Goal: Task Accomplishment & Management: Complete application form

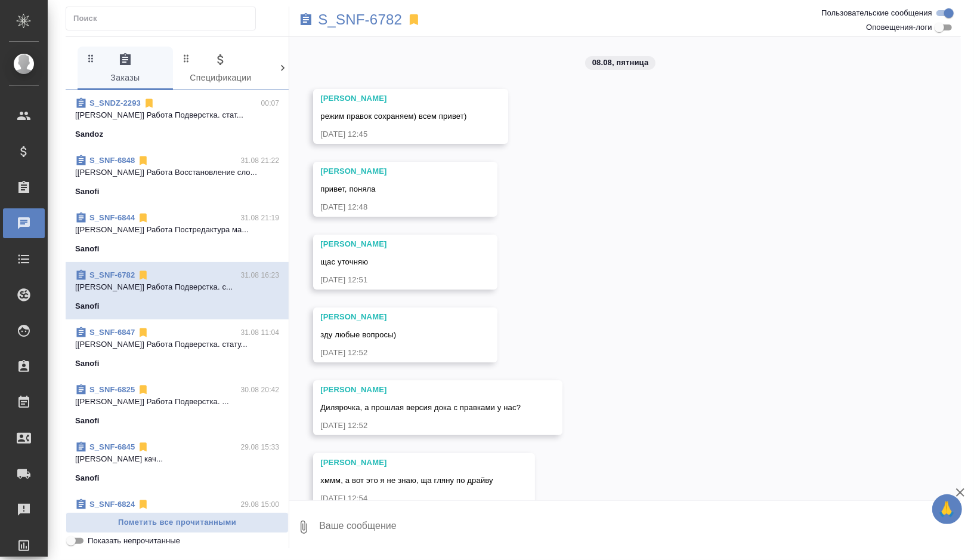
scroll to position [2047, 0]
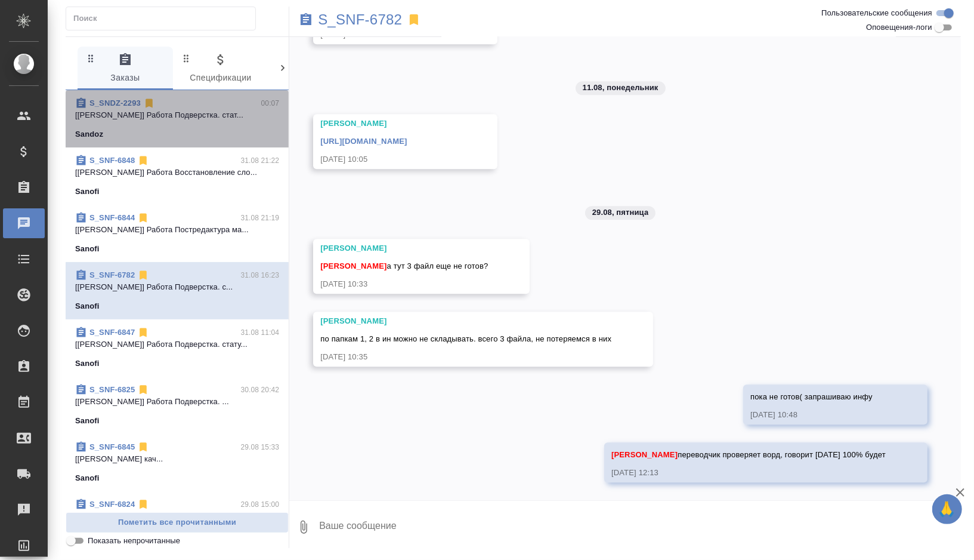
click at [221, 131] on div "Sandoz" at bounding box center [177, 134] width 204 height 12
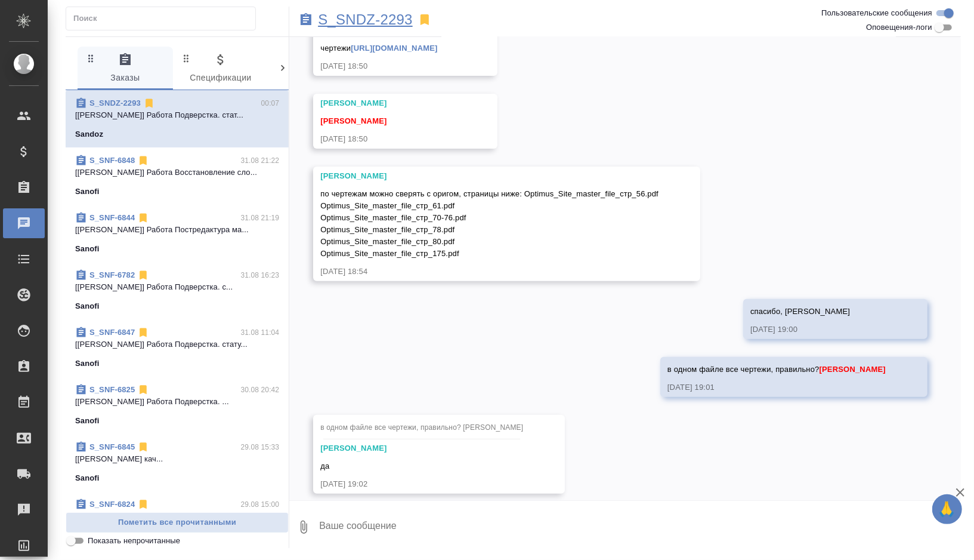
scroll to position [6130, 0]
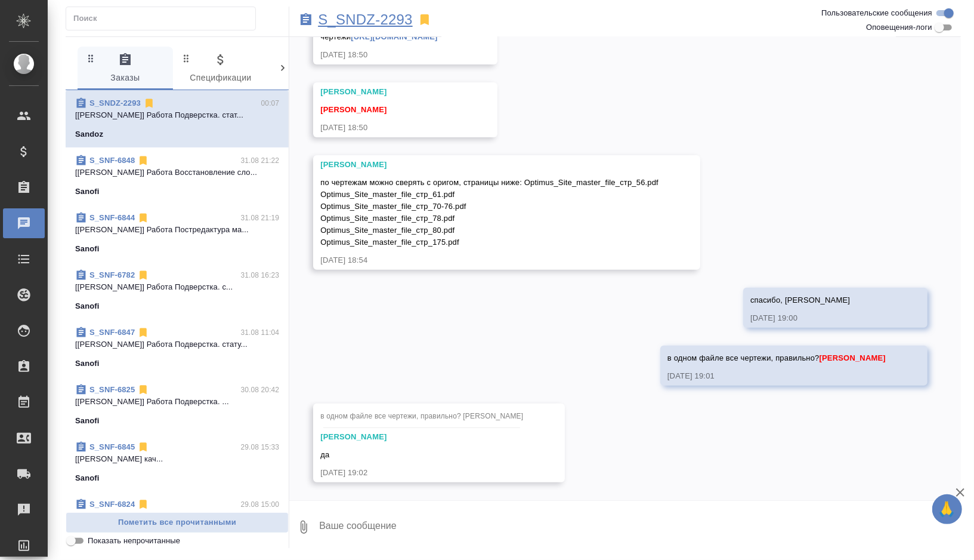
click at [365, 21] on p "S_SNDZ-2293" at bounding box center [365, 20] width 95 height 12
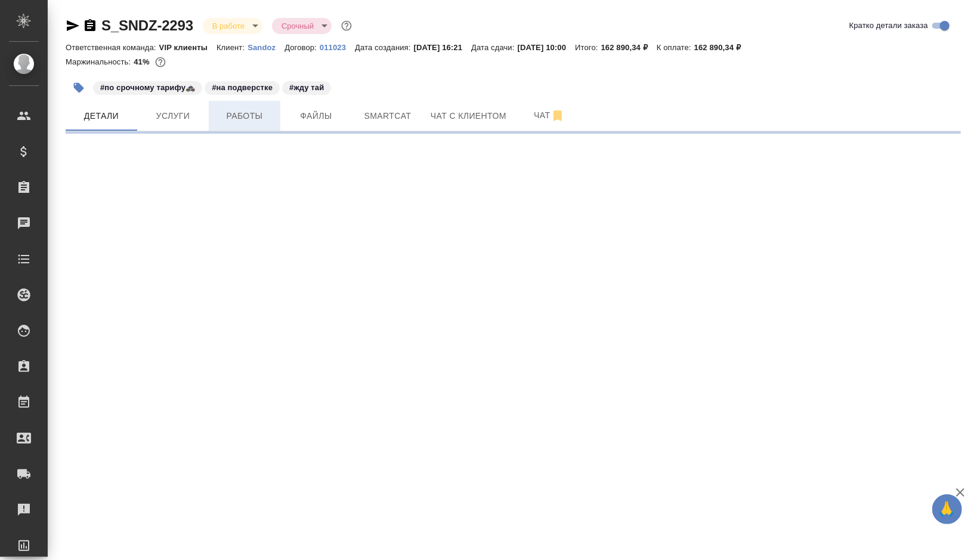
select select "RU"
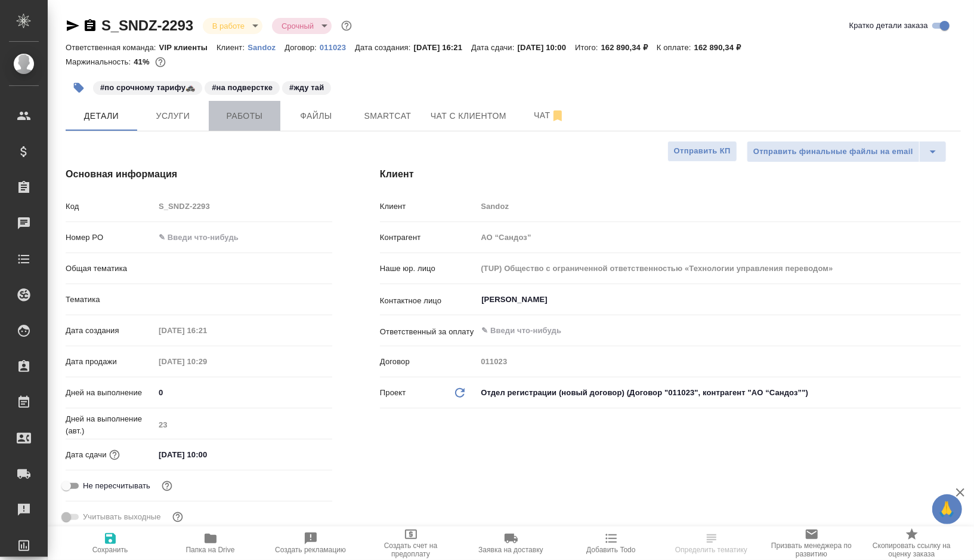
click at [248, 122] on span "Работы" at bounding box center [244, 116] width 57 height 15
type input "[PERSON_NAME]"
type input "Комаров Роман"
type textarea "x"
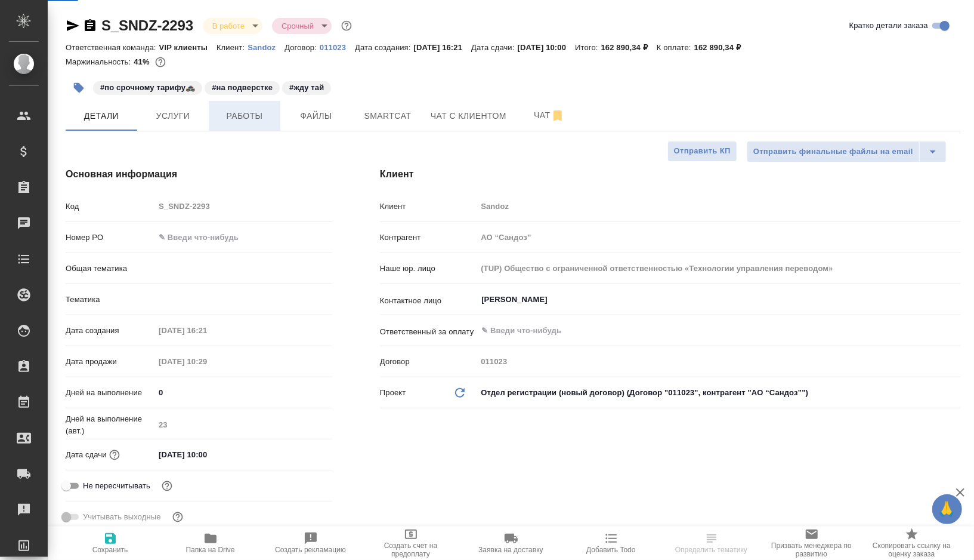
type textarea "x"
type input "VIP клиенты"
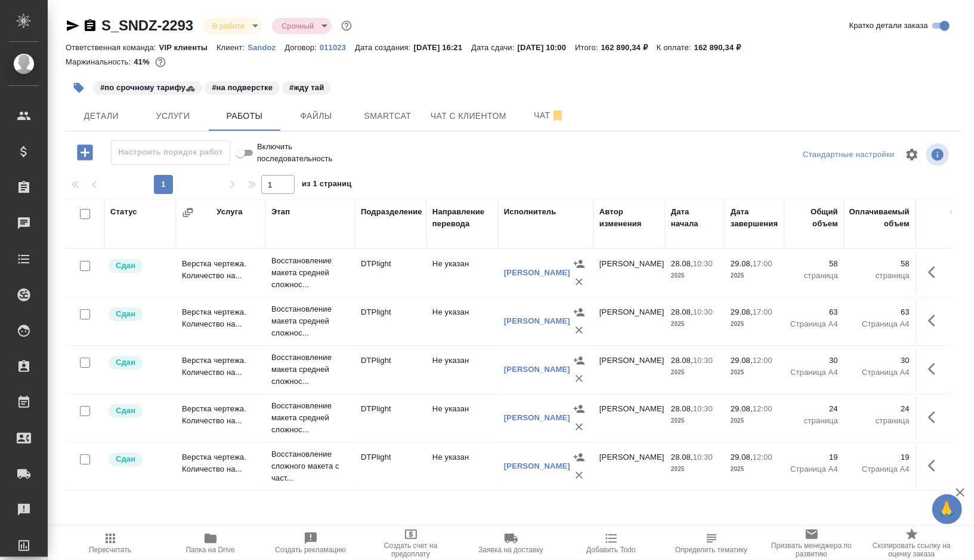
scroll to position [778, 0]
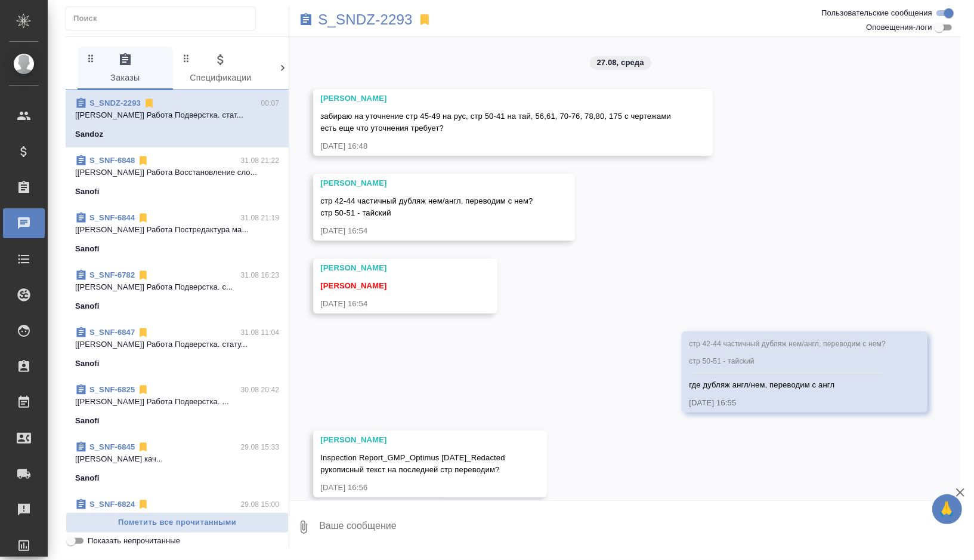
scroll to position [6130, 0]
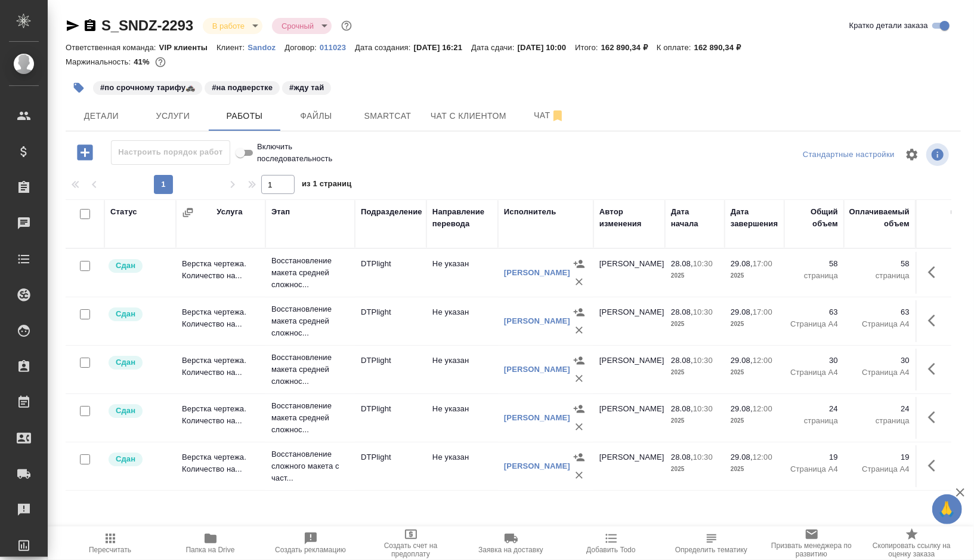
scroll to position [550, 0]
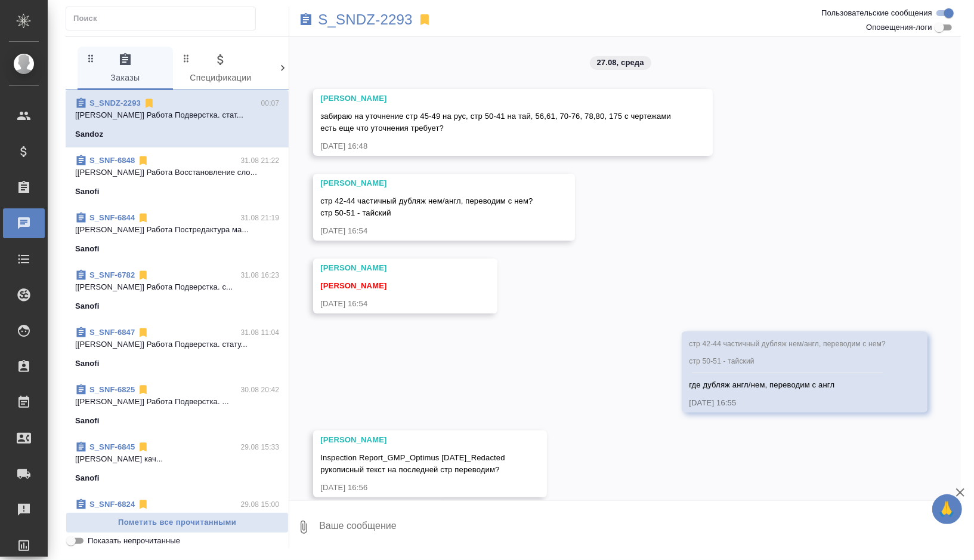
scroll to position [6130, 0]
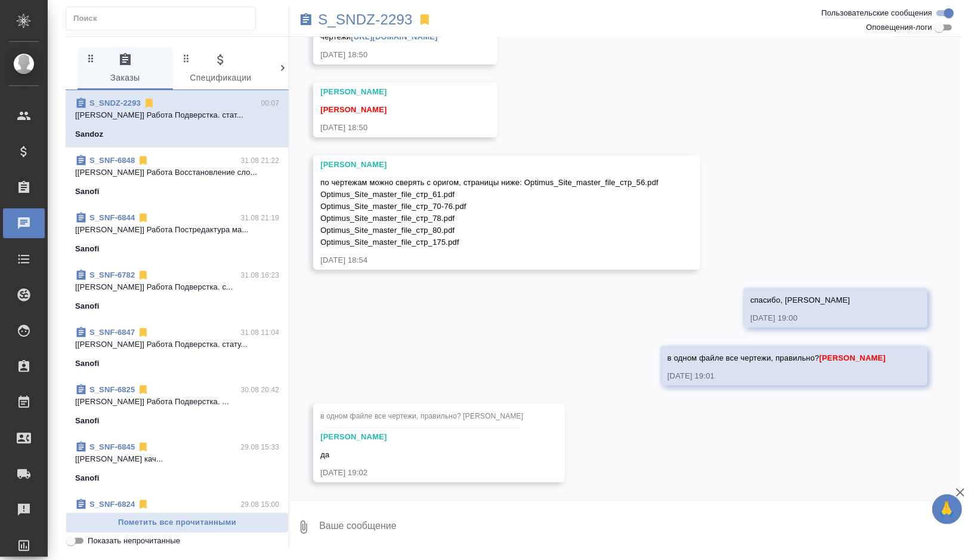
click at [175, 239] on span "S_SNF-6844 31.08 21:19 [[PERSON_NAME]] [PERSON_NAME] ма... Sanofi" at bounding box center [177, 233] width 204 height 43
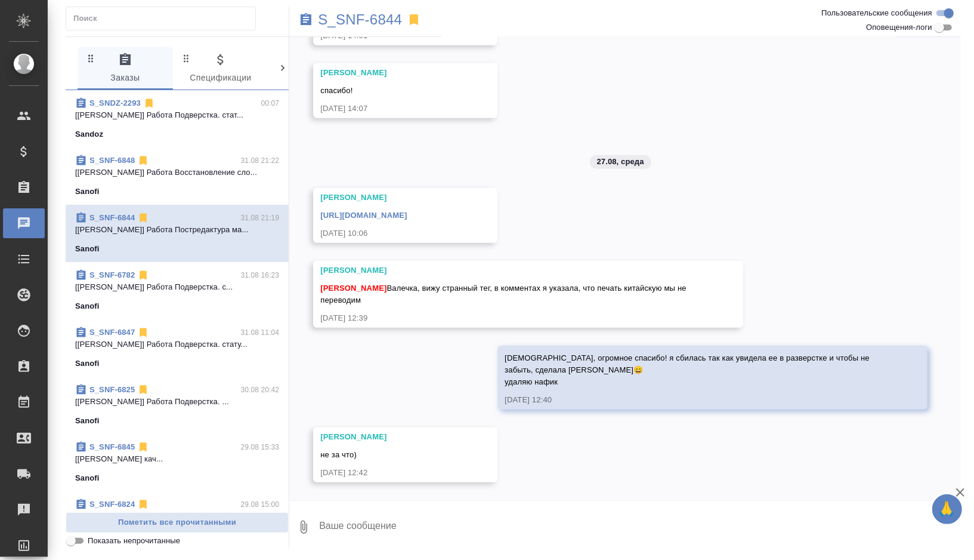
scroll to position [557, 0]
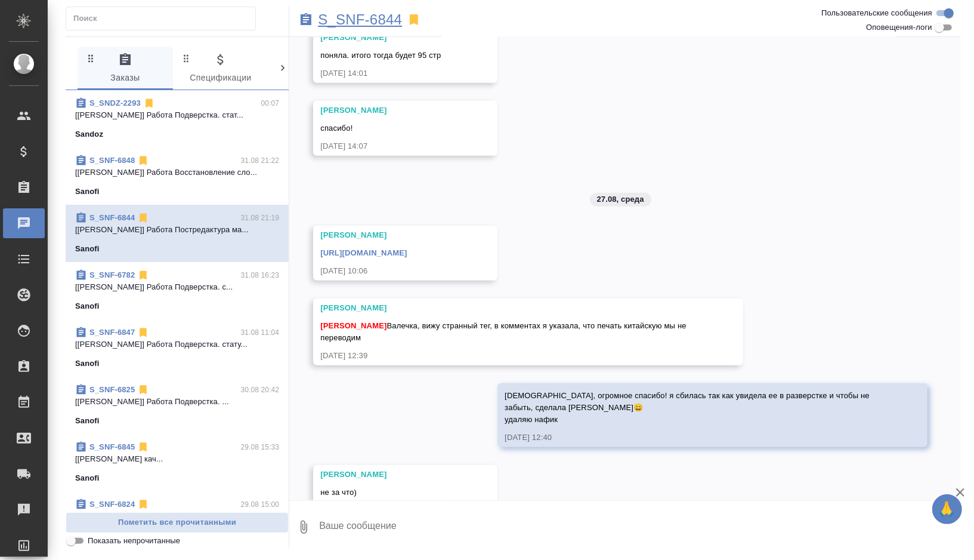
click at [344, 17] on p "S_SNF-6844" at bounding box center [360, 20] width 84 height 12
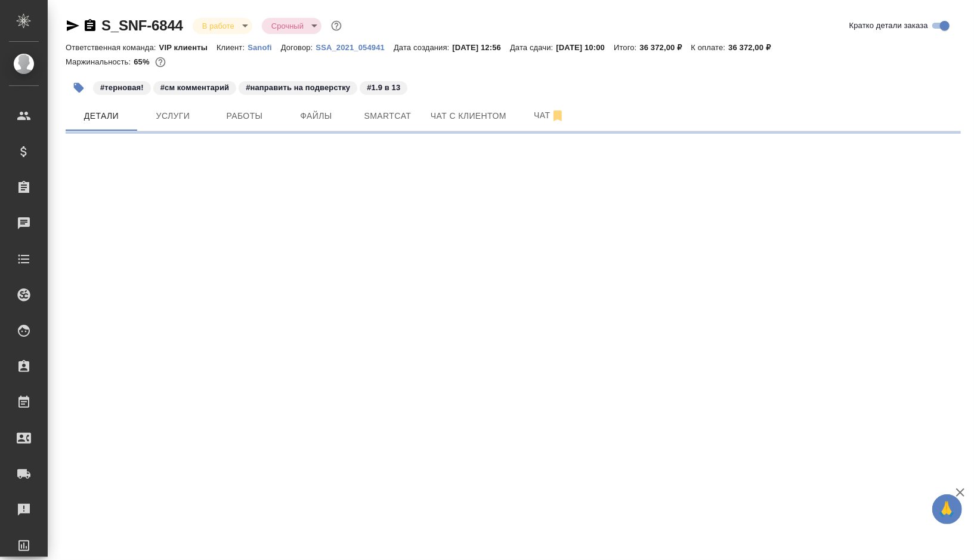
select select "RU"
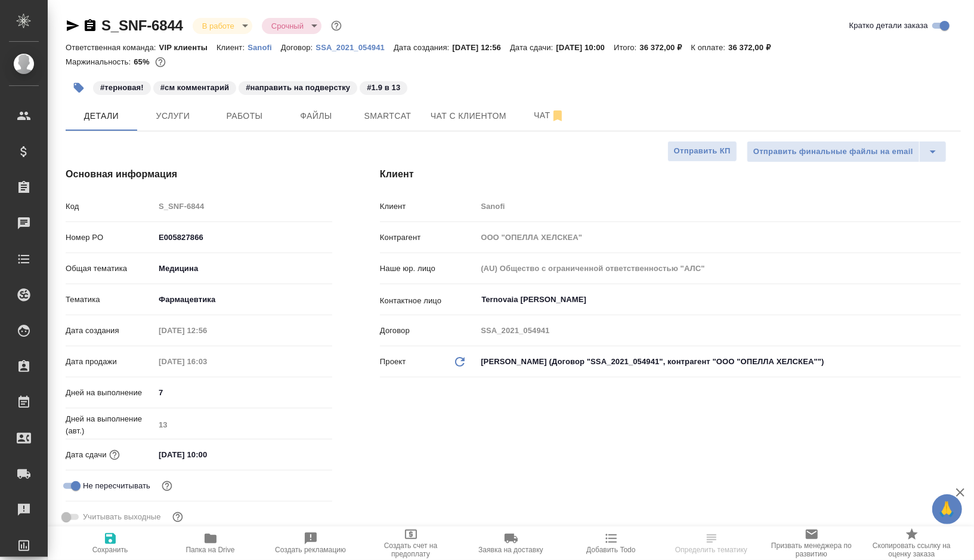
type textarea "x"
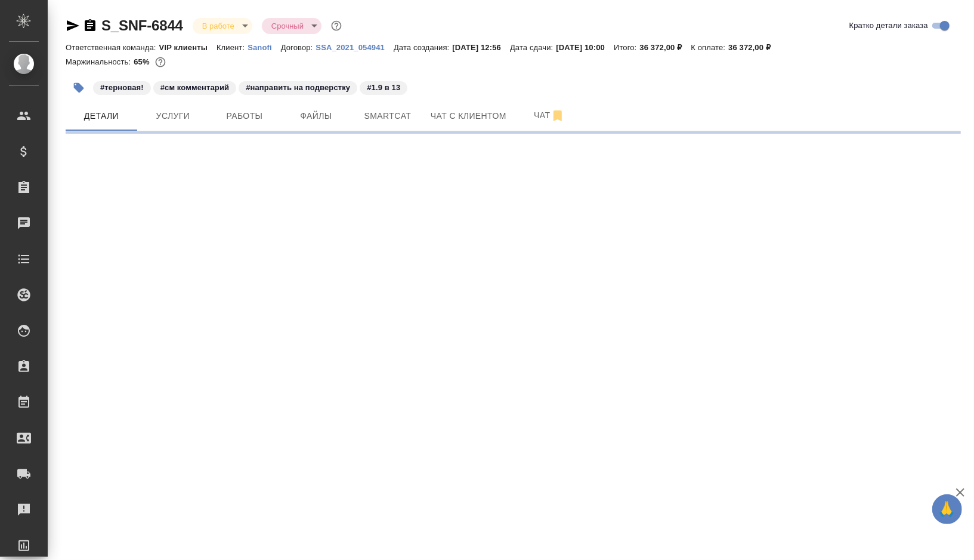
select select "RU"
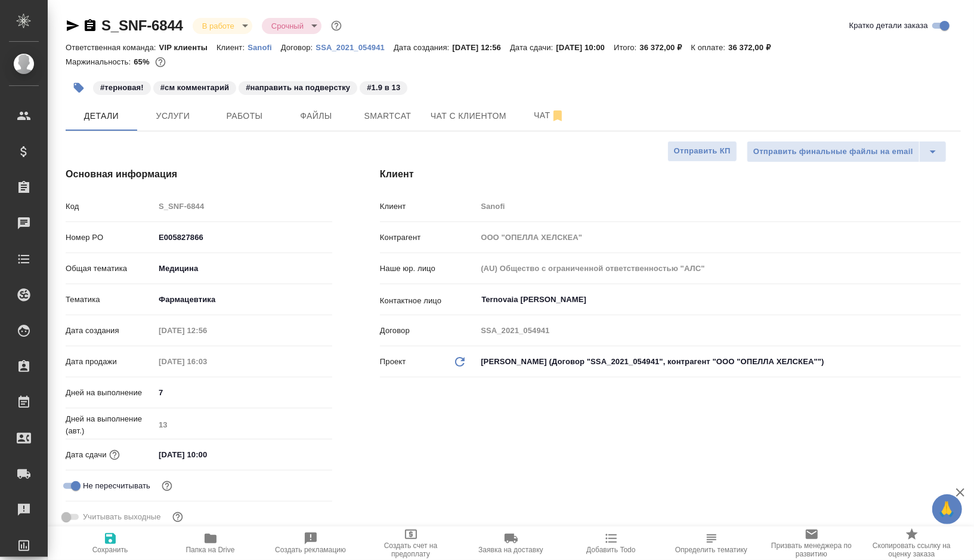
type textarea "x"
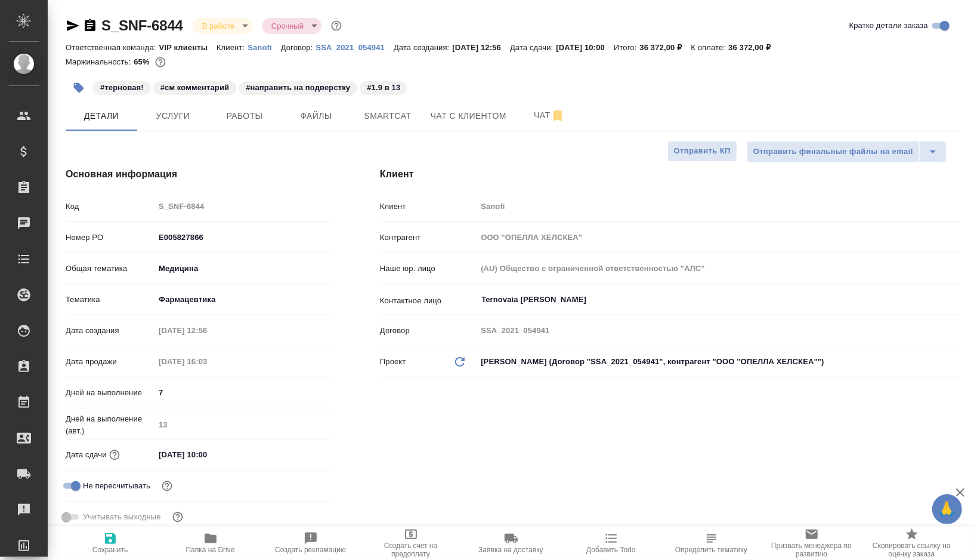
type textarea "x"
